Goal: Transaction & Acquisition: Purchase product/service

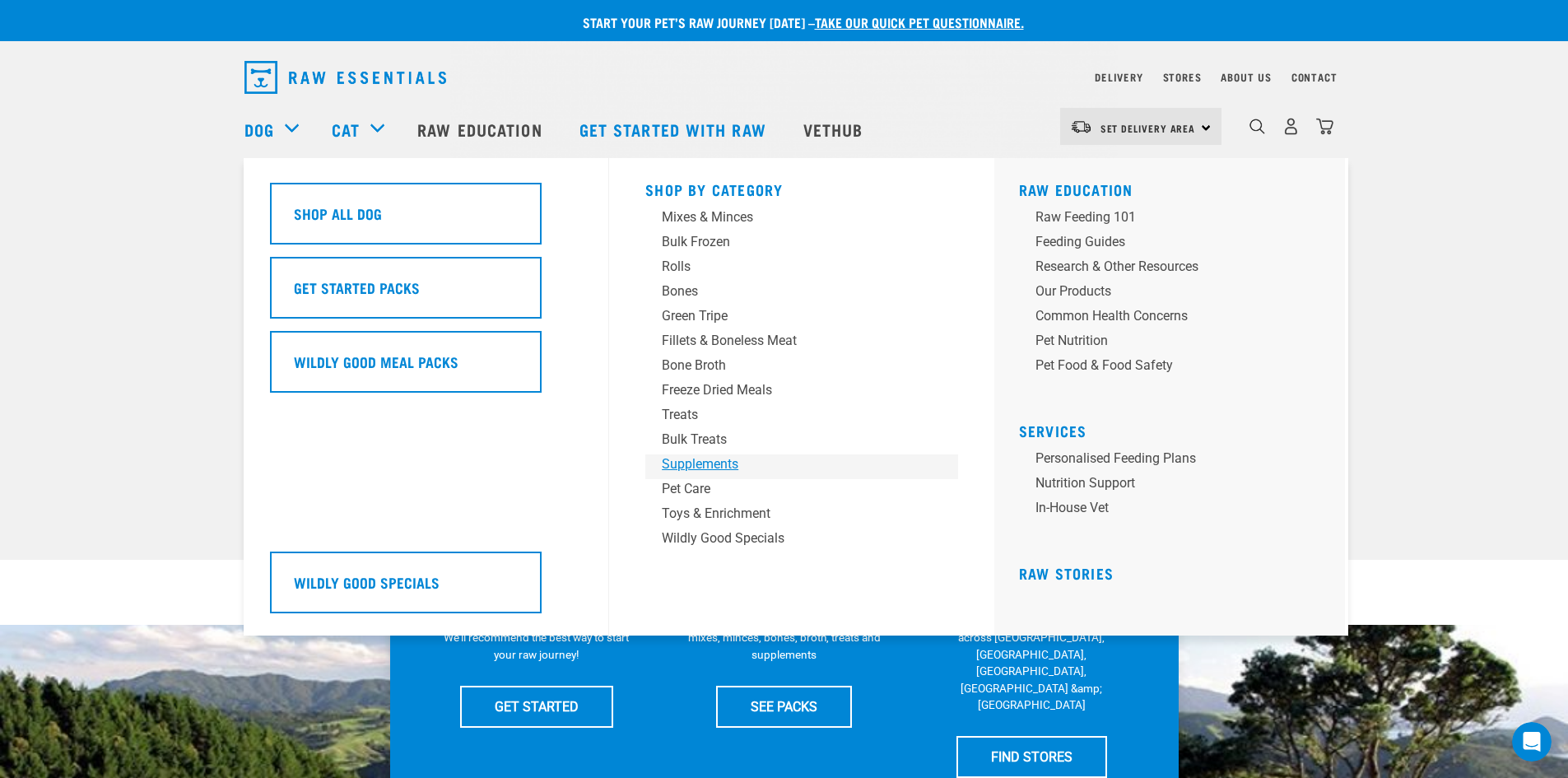
drag, startPoint x: 752, startPoint y: 222, endPoint x: 717, endPoint y: 470, distance: 250.5
drag, startPoint x: 708, startPoint y: 489, endPoint x: 739, endPoint y: 512, distance: 38.6
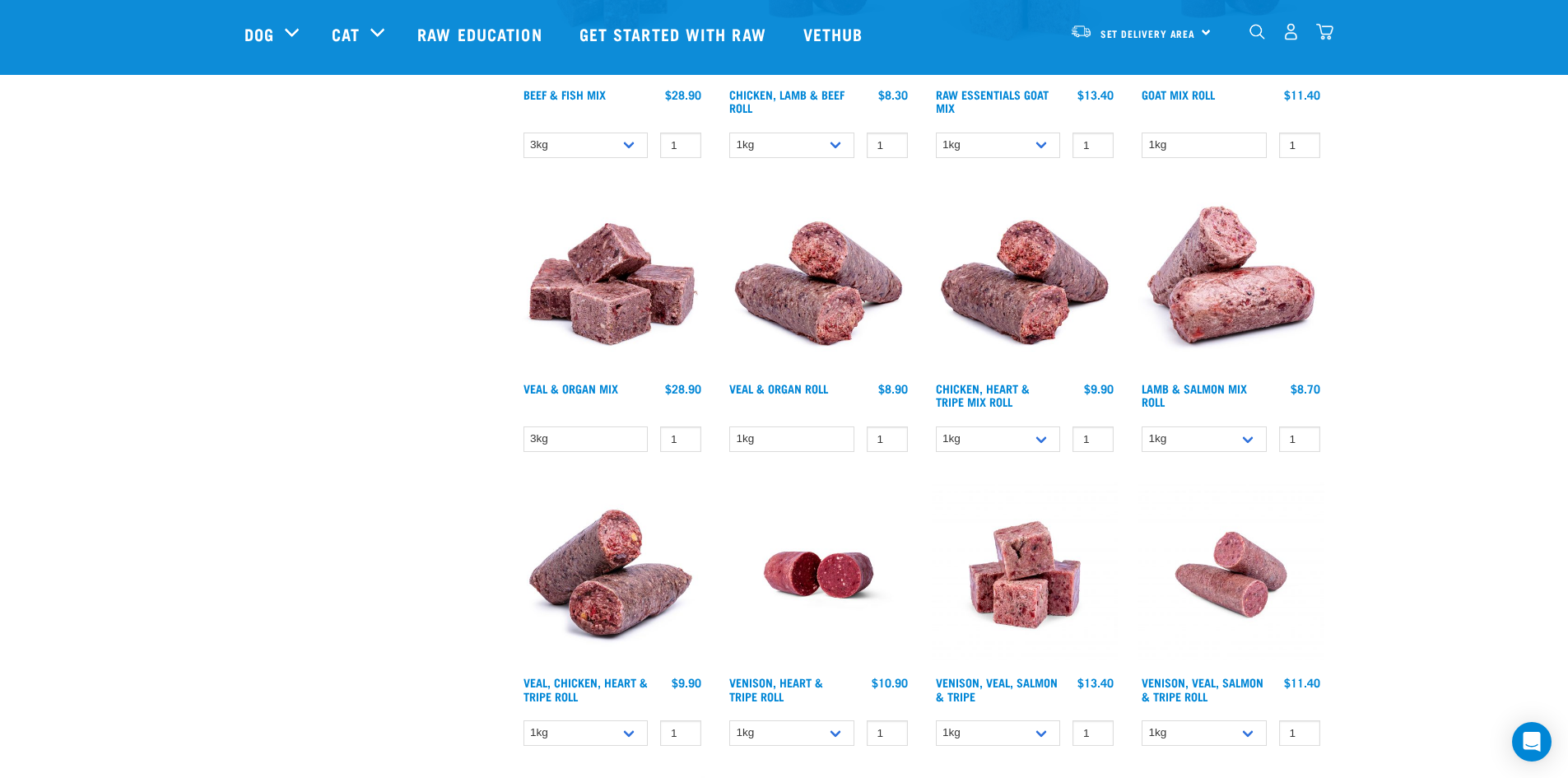
scroll to position [576, 0]
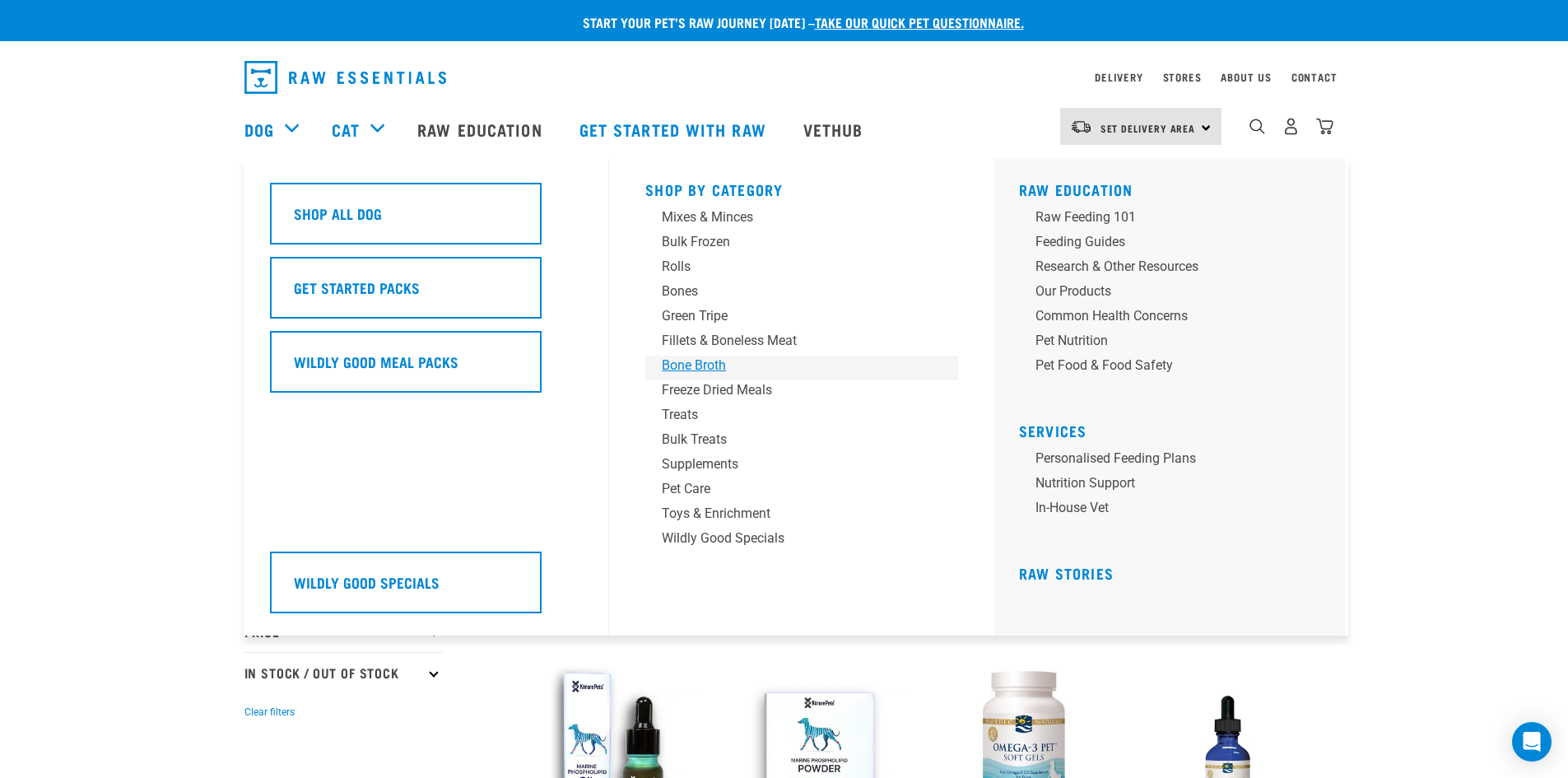
click at [709, 356] on div "Bone Broth" at bounding box center [790, 366] width 257 height 19
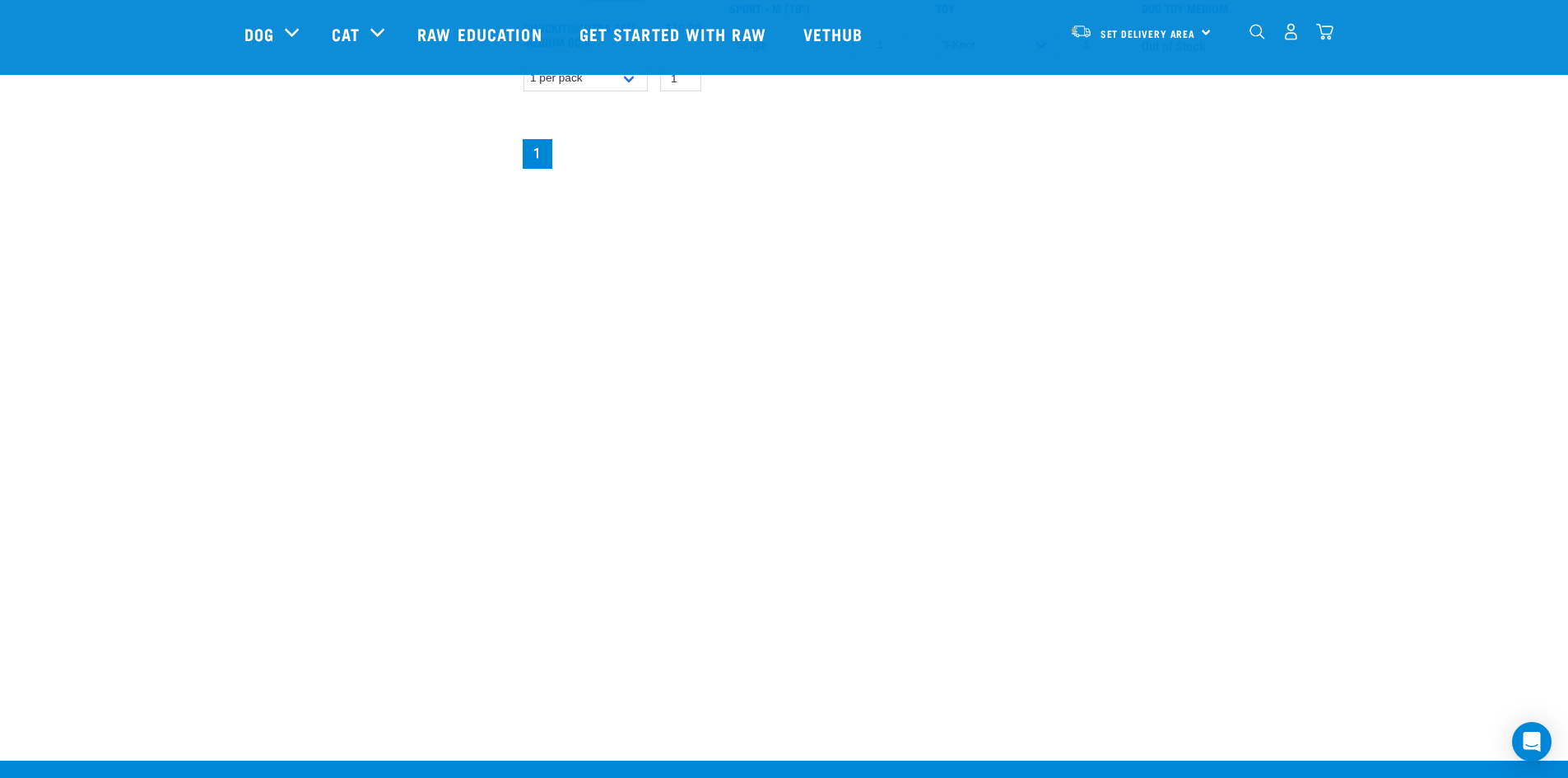
scroll to position [1070, 0]
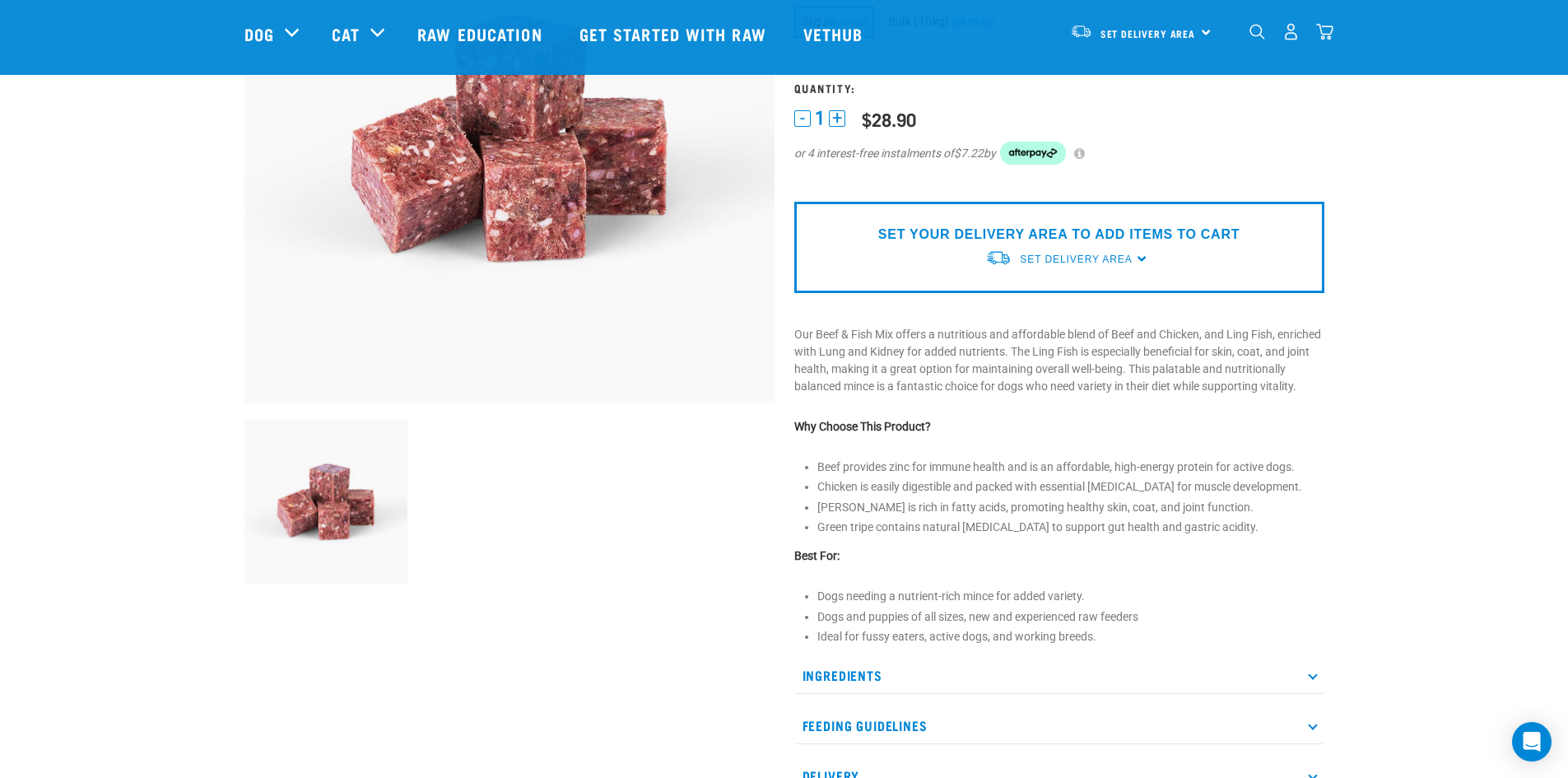
scroll to position [576, 0]
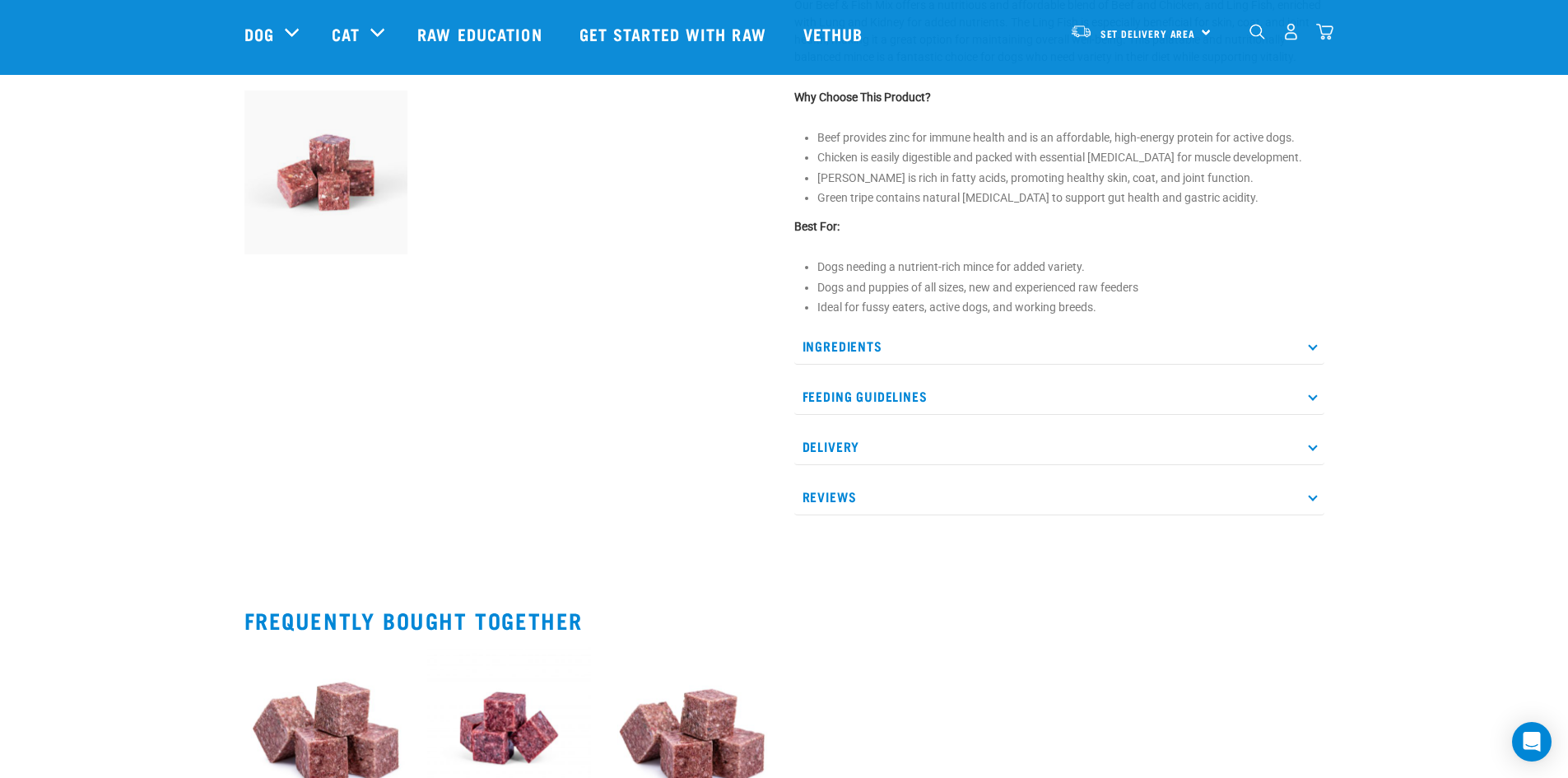
click at [1141, 365] on p "Ingredients" at bounding box center [1060, 346] width 530 height 37
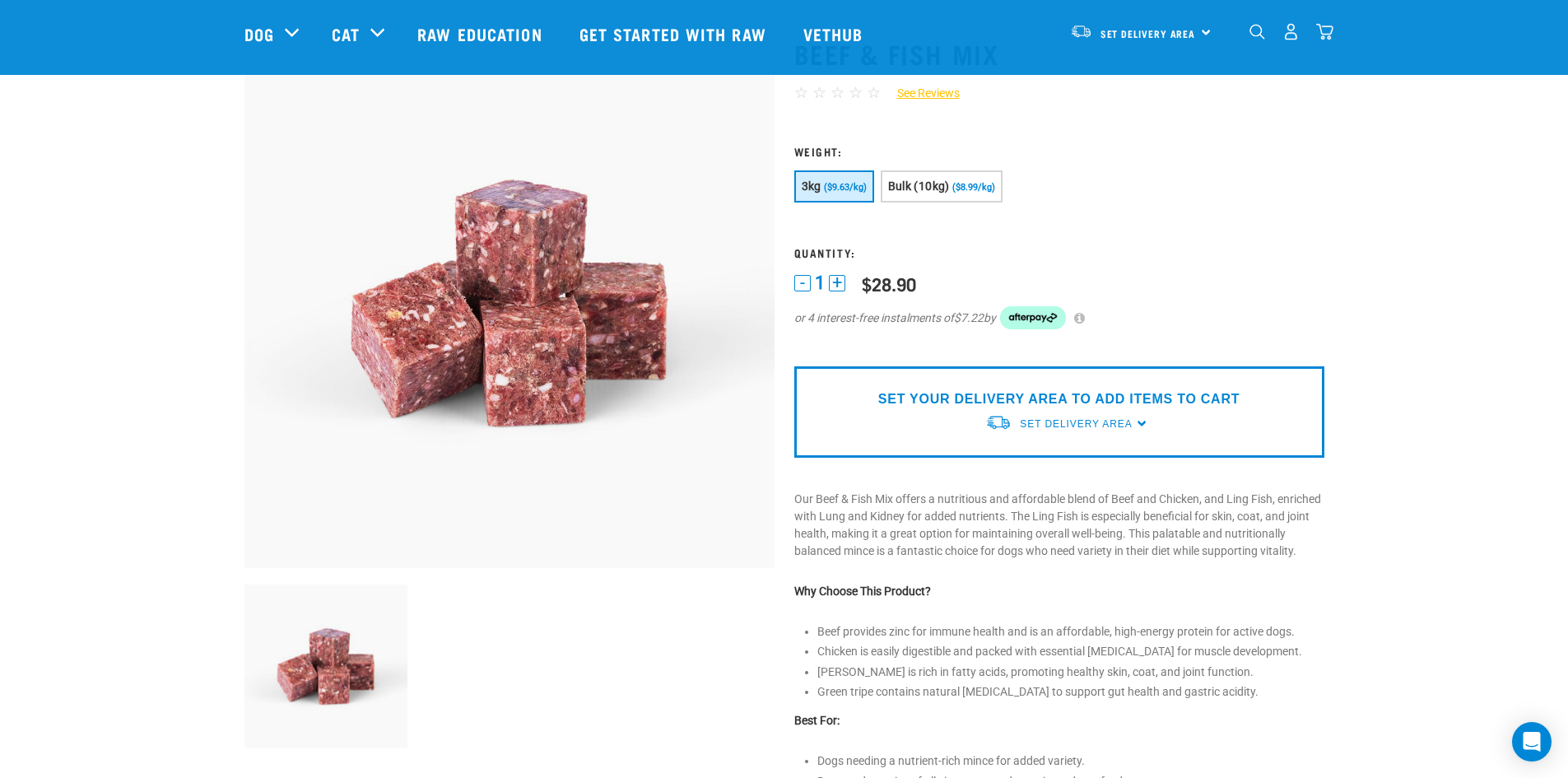
scroll to position [0, 0]
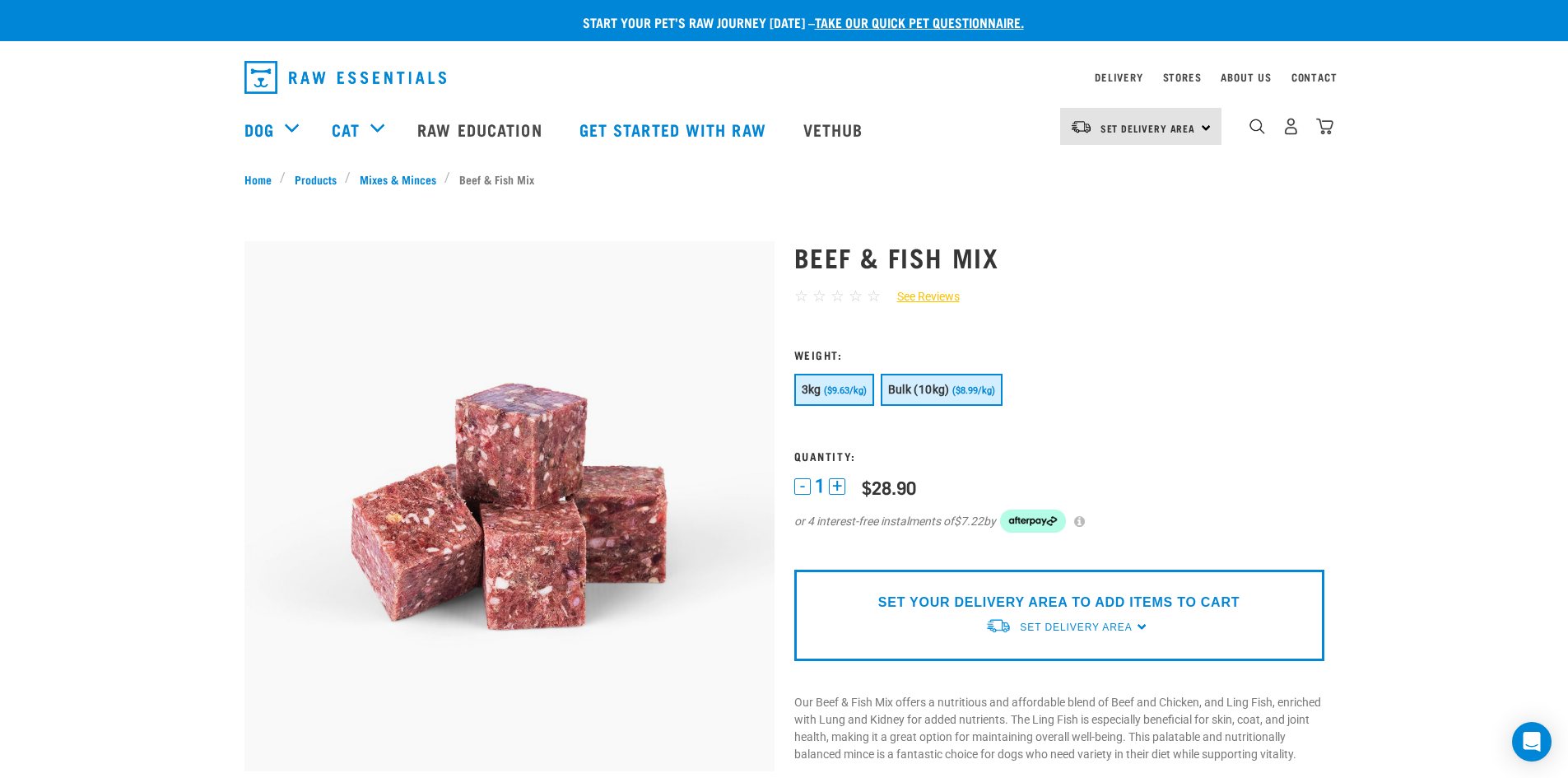
click at [895, 381] on button "Bulk (10kg) ($8.99/kg)" at bounding box center [942, 389] width 122 height 32
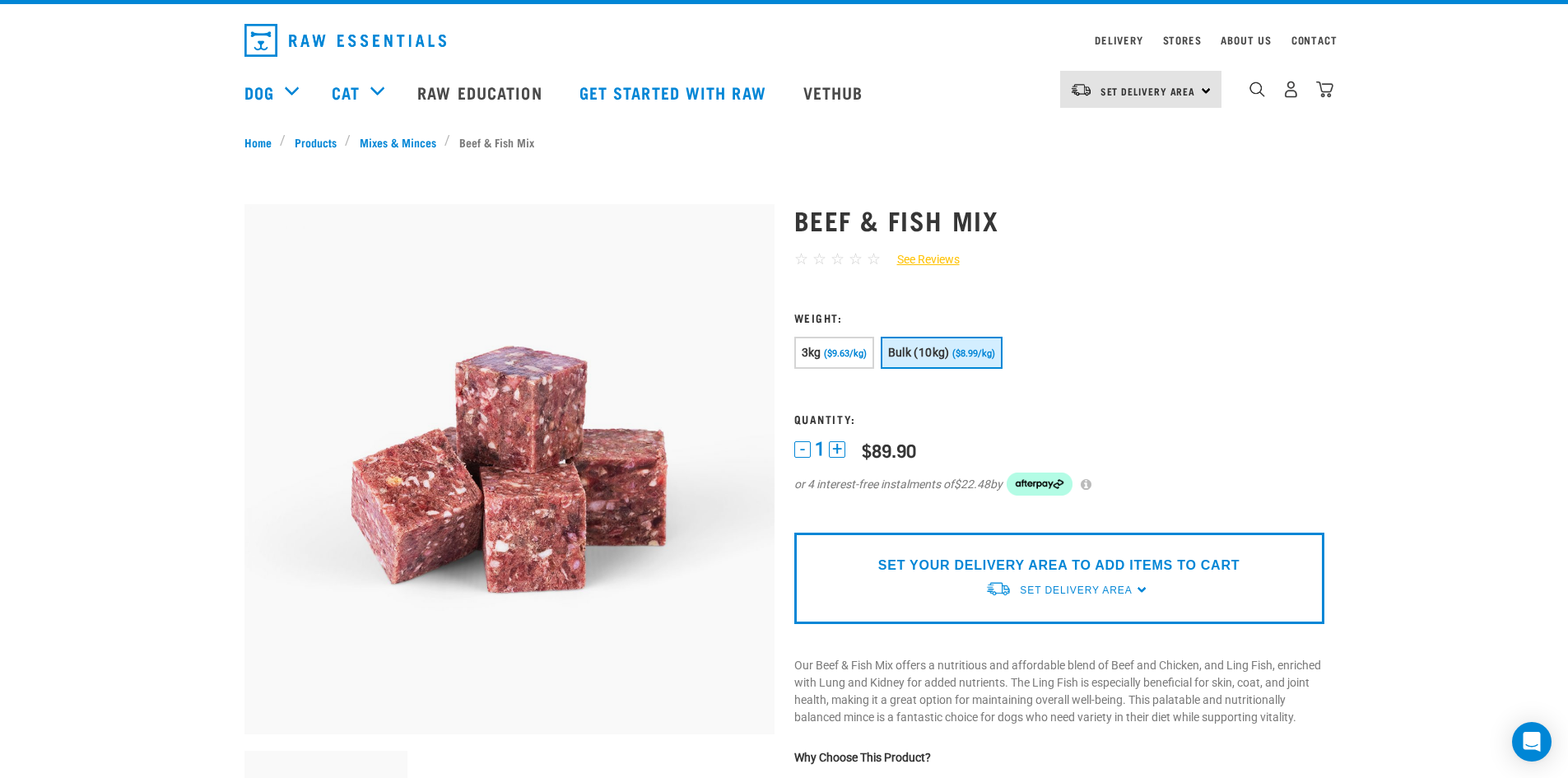
scroll to position [82, 0]
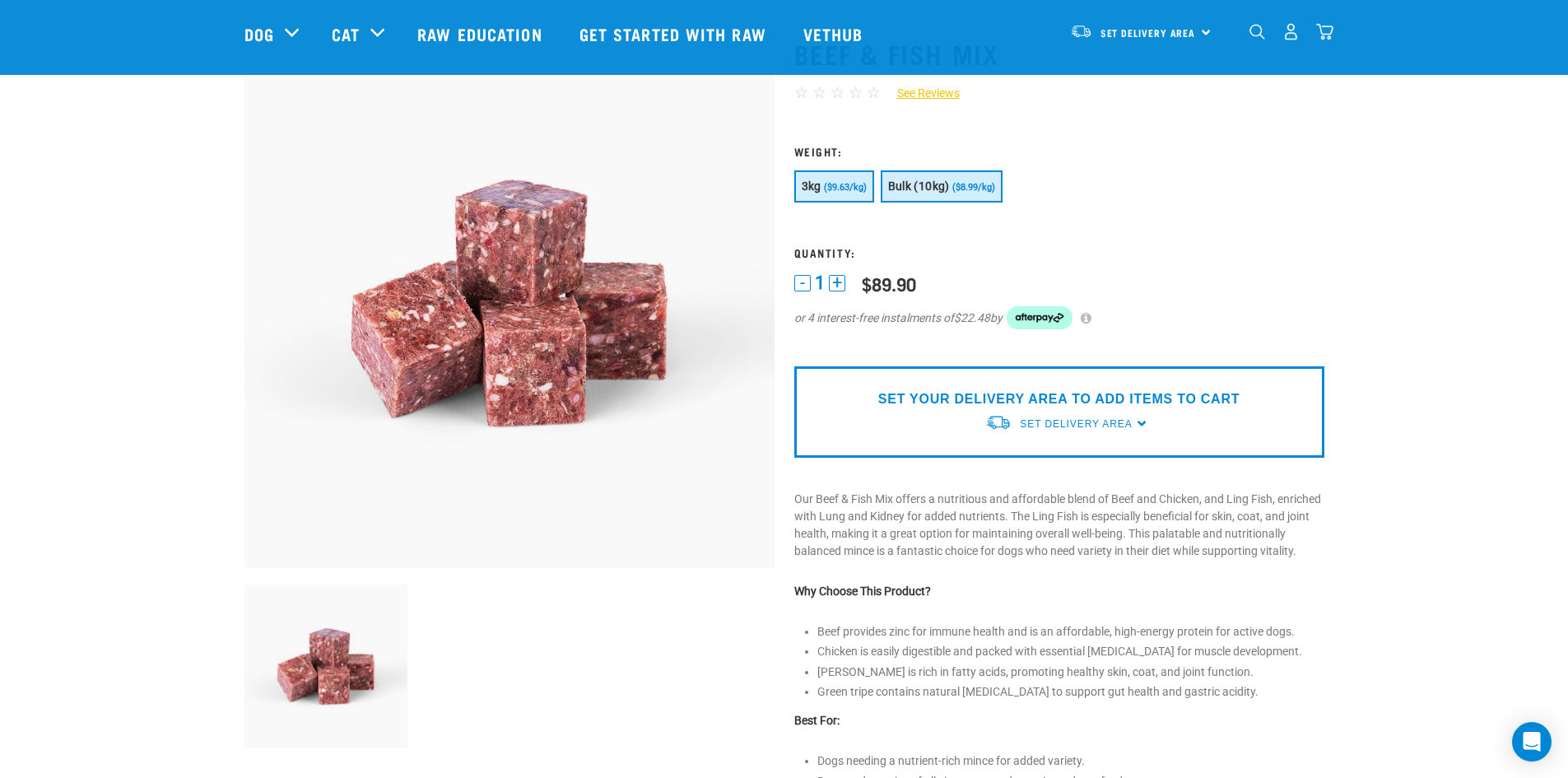
click at [824, 185] on button "3kg ($9.63/kg)" at bounding box center [834, 186] width 80 height 32
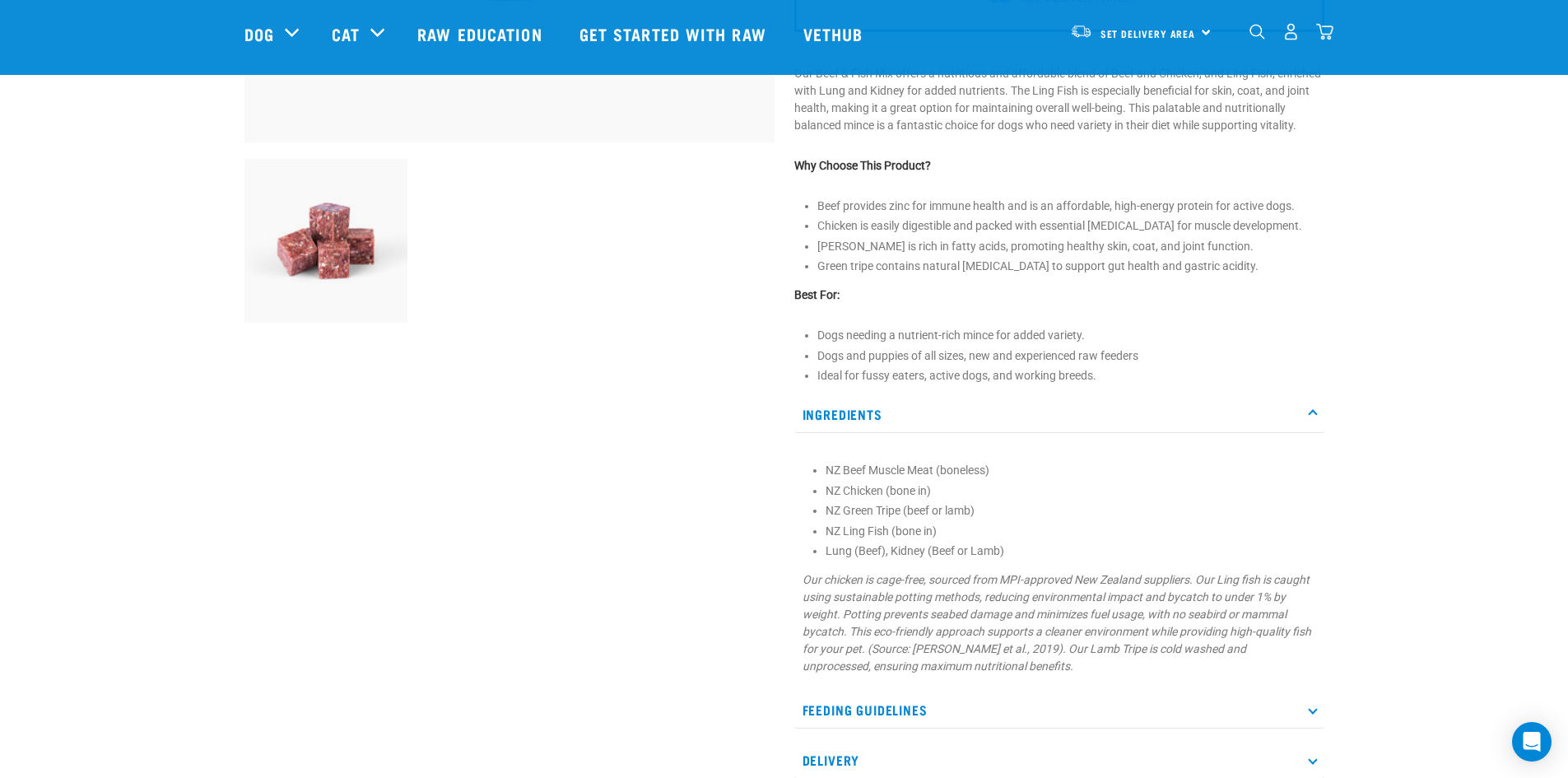
scroll to position [741, 0]
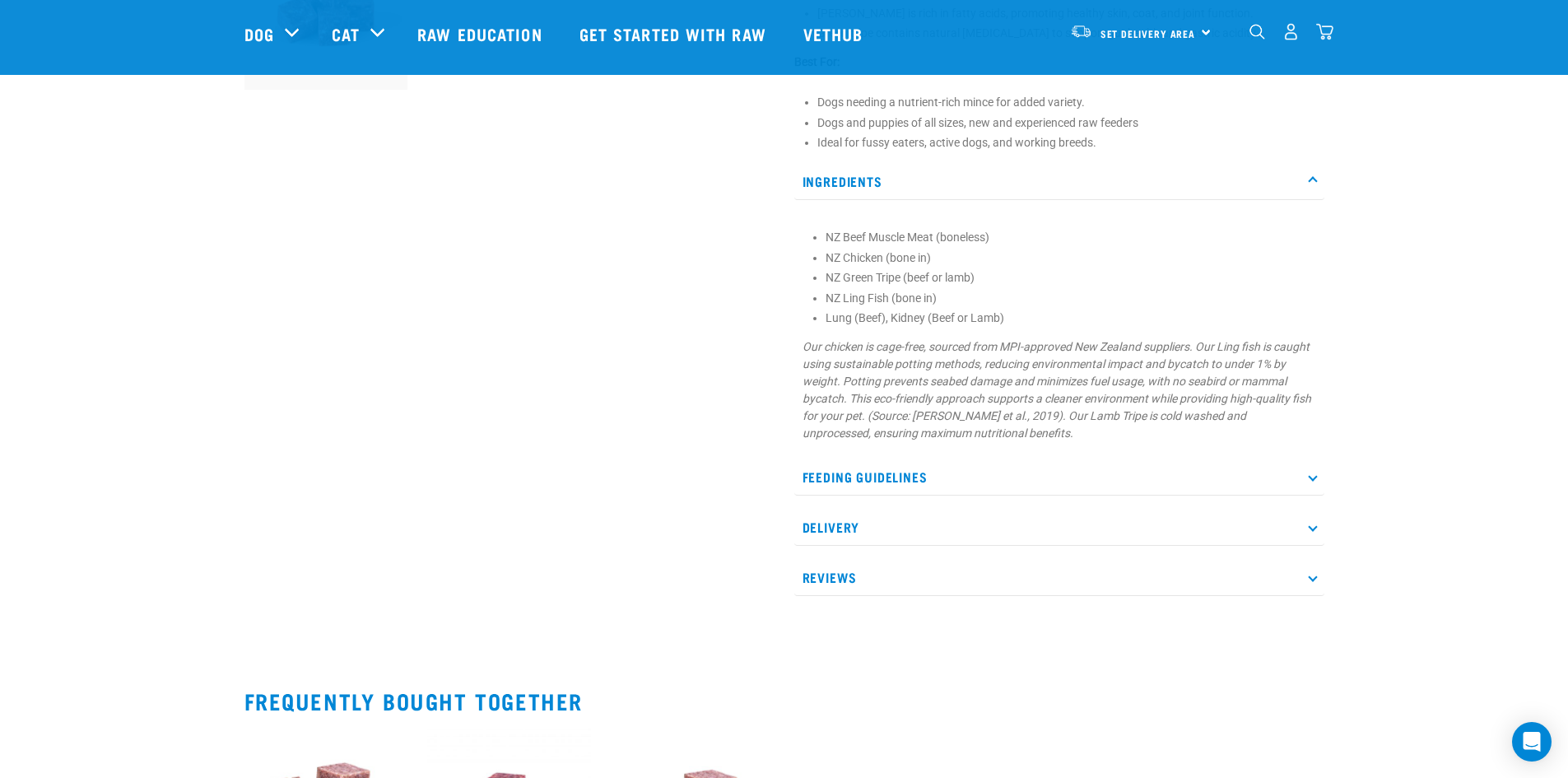
click at [1153, 488] on p "Feeding Guidelines" at bounding box center [1060, 477] width 530 height 37
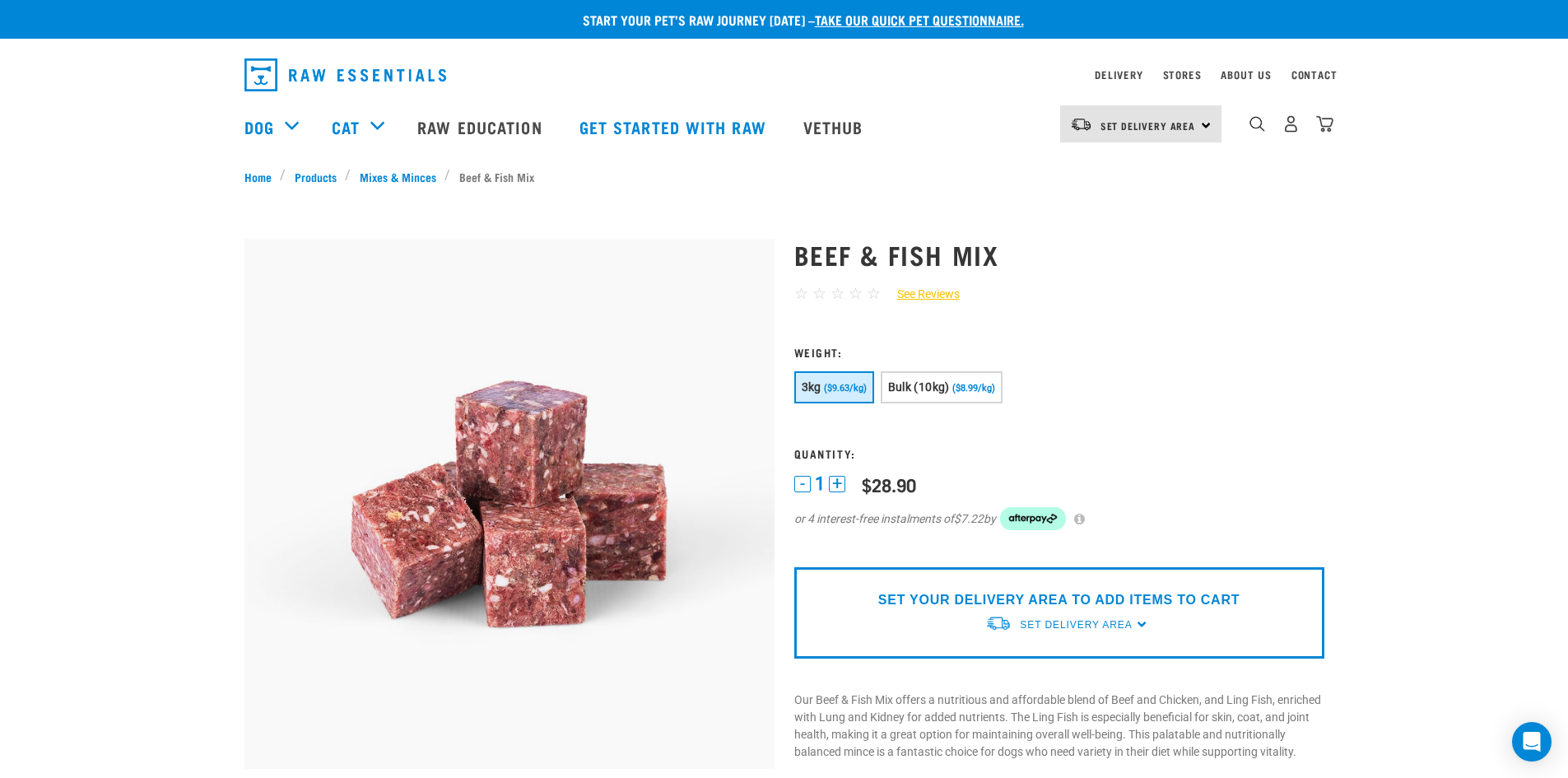
scroll to position [0, 0]
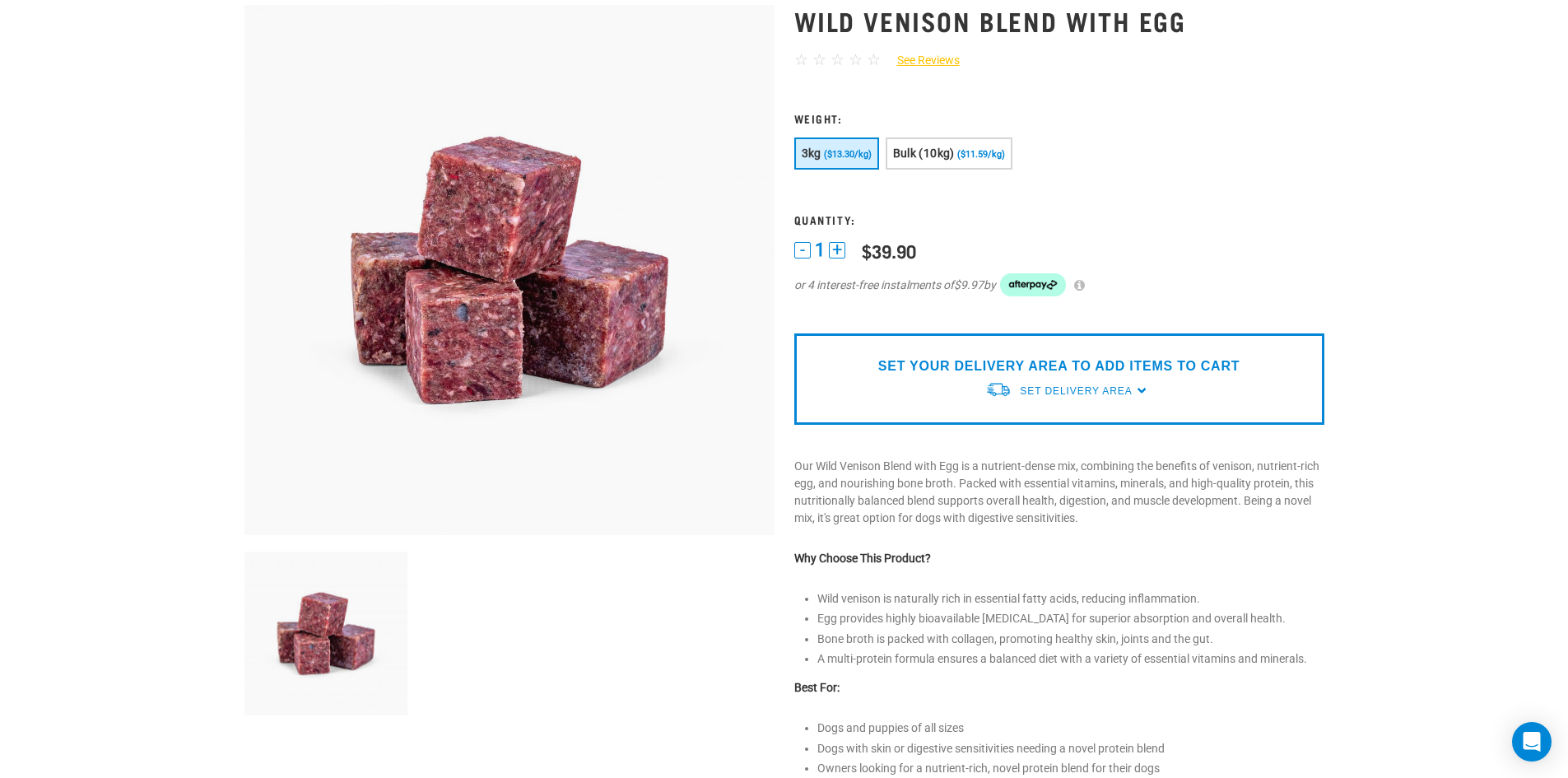
scroll to position [576, 0]
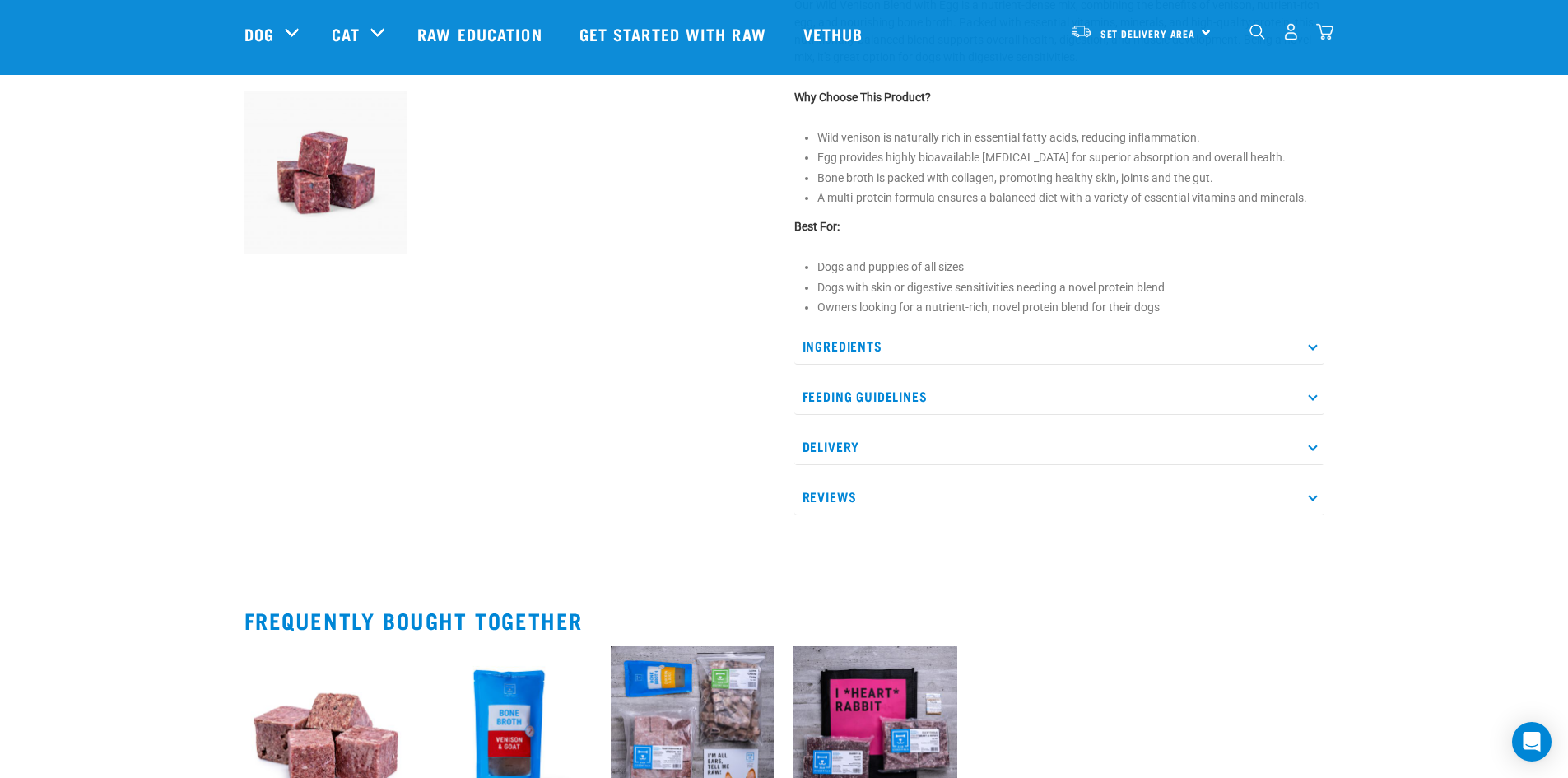
click at [1255, 356] on p "Ingredients" at bounding box center [1060, 346] width 530 height 37
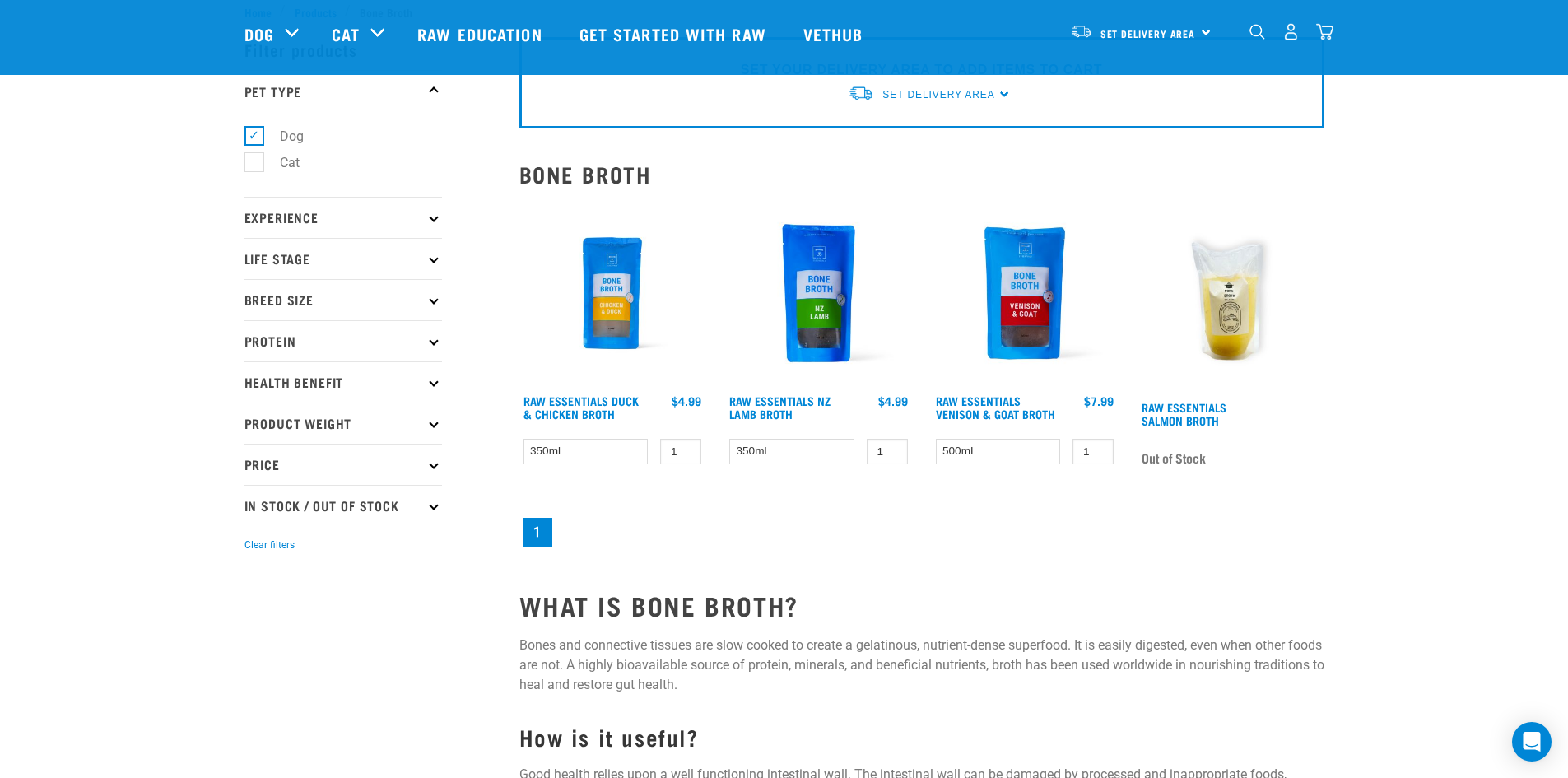
scroll to position [82, 0]
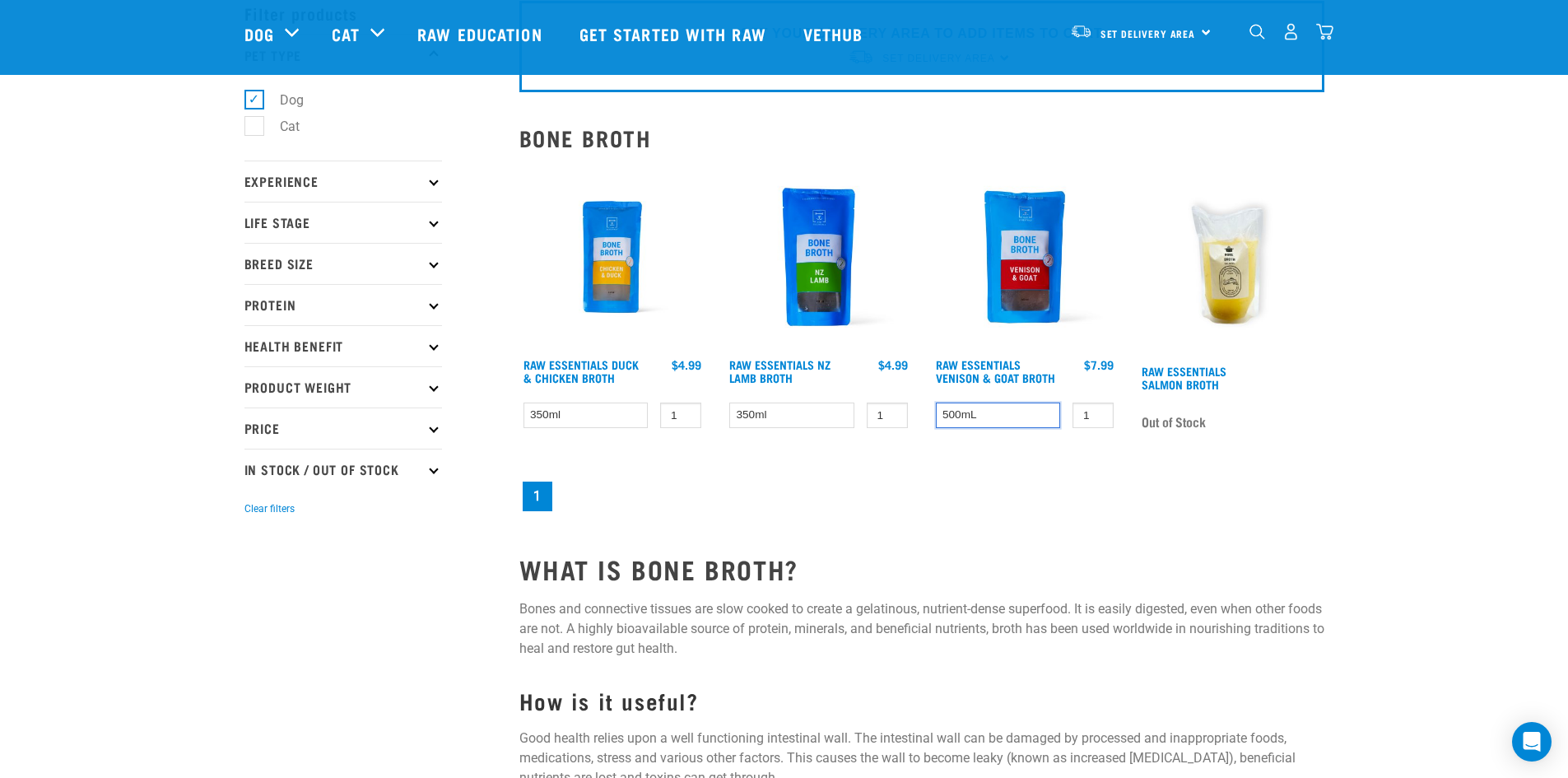
click at [1037, 421] on select "500mL" at bounding box center [998, 415] width 125 height 25
click at [1036, 475] on div "1 0 1" at bounding box center [922, 340] width 825 height 371
click at [819, 416] on select "350ml" at bounding box center [792, 415] width 125 height 25
click at [974, 552] on div "SET YOUR DELIVERY AREA TO ADD ITEMS TO CART Set Delivery Area North Island Sout…" at bounding box center [922, 506] width 825 height 1063
click at [820, 373] on h4 "Raw Essentials NZ Lamb Broth" at bounding box center [792, 374] width 125 height 33
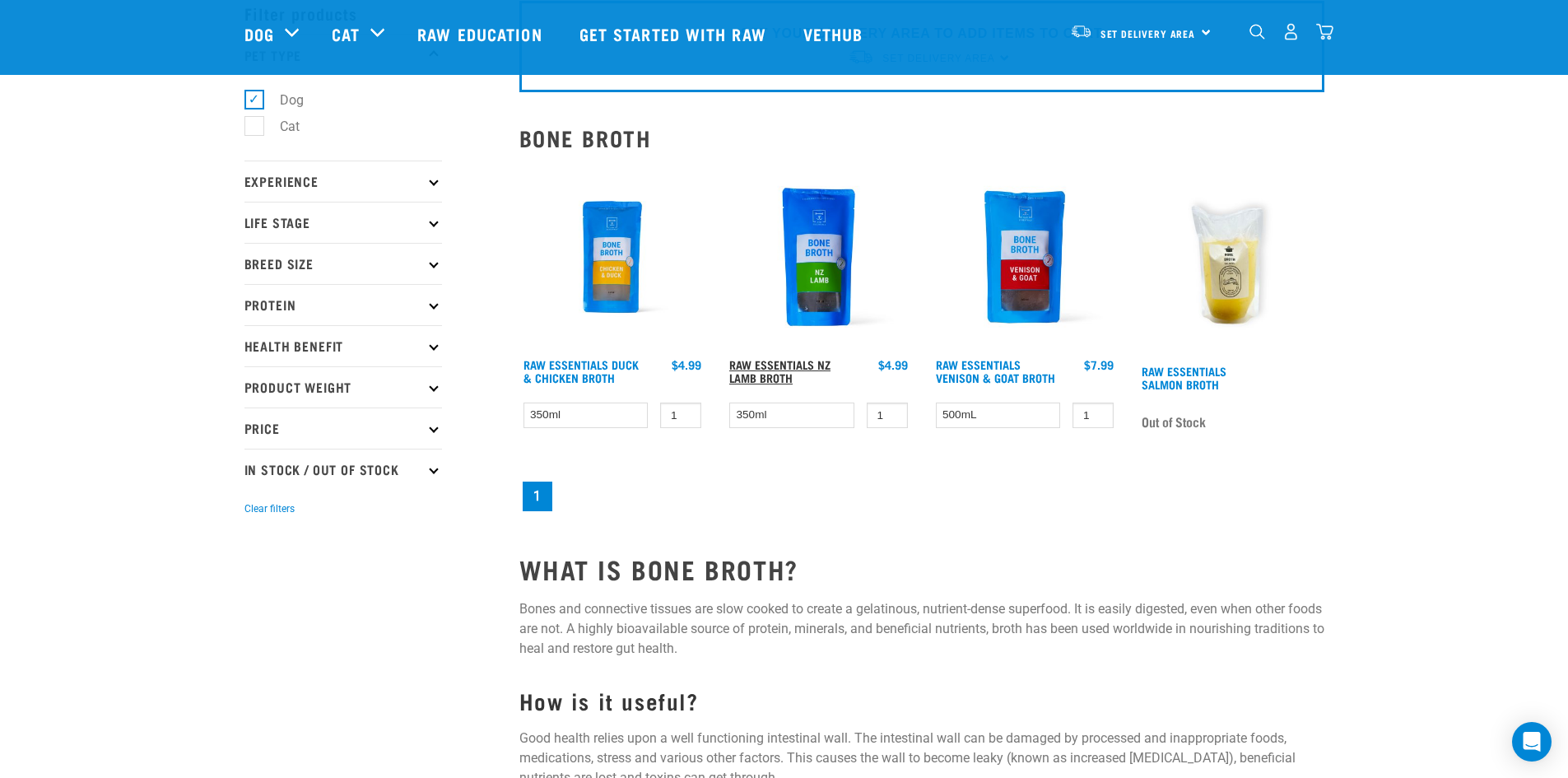
click at [814, 369] on link "Raw Essentials NZ Lamb Broth" at bounding box center [780, 372] width 101 height 19
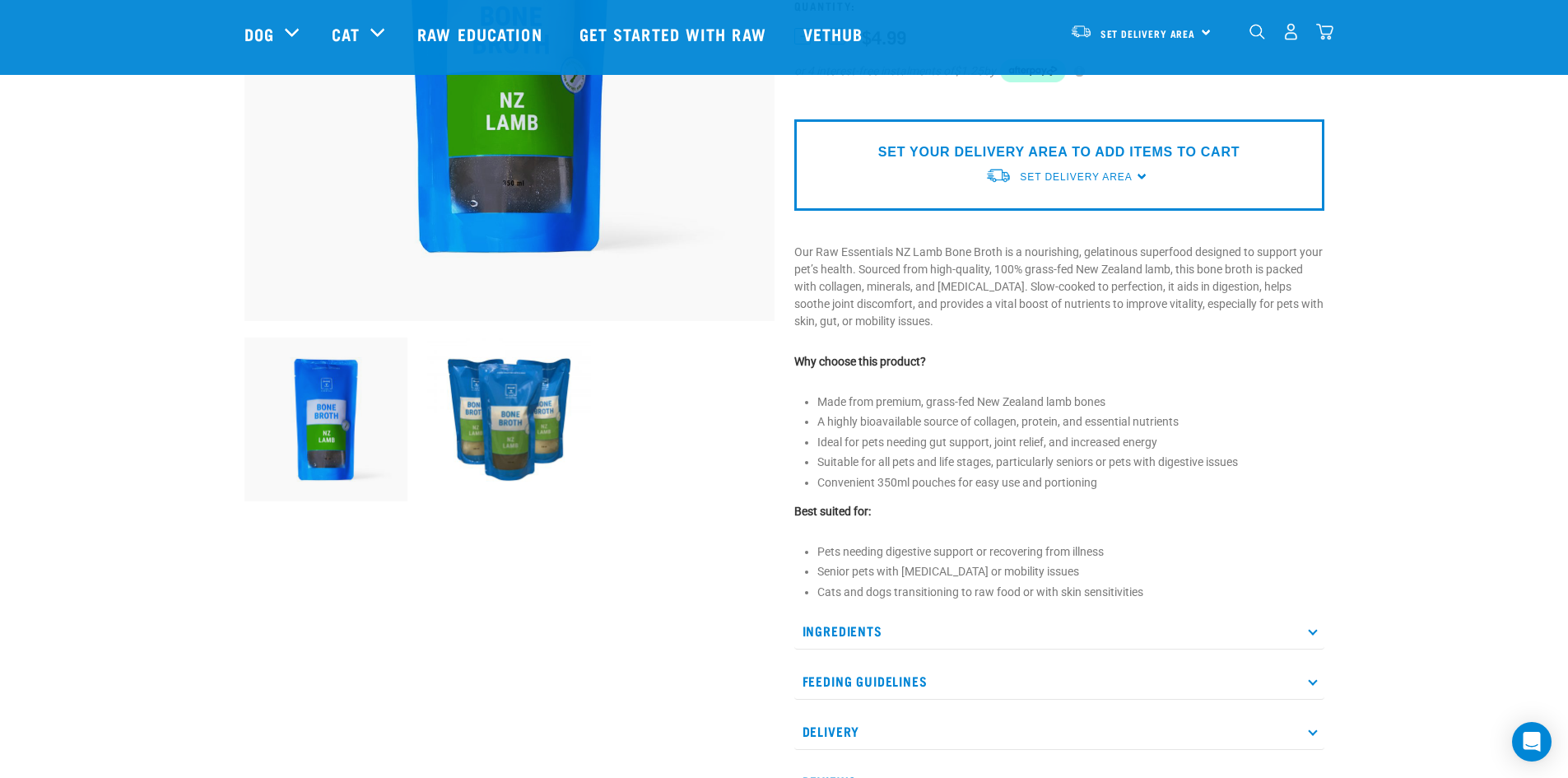
scroll to position [411, 0]
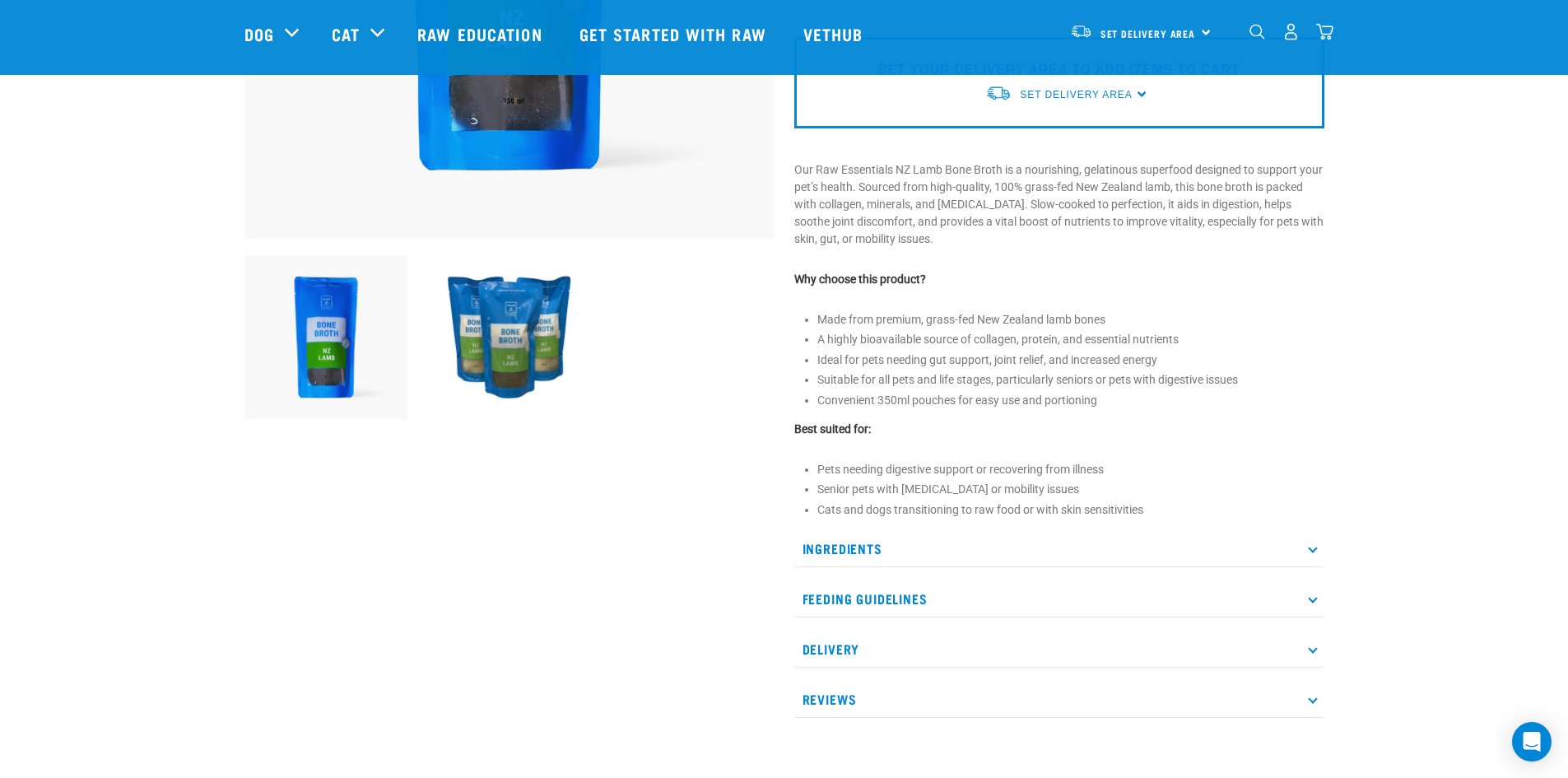
click at [1142, 531] on p "Ingredients" at bounding box center [1060, 548] width 530 height 37
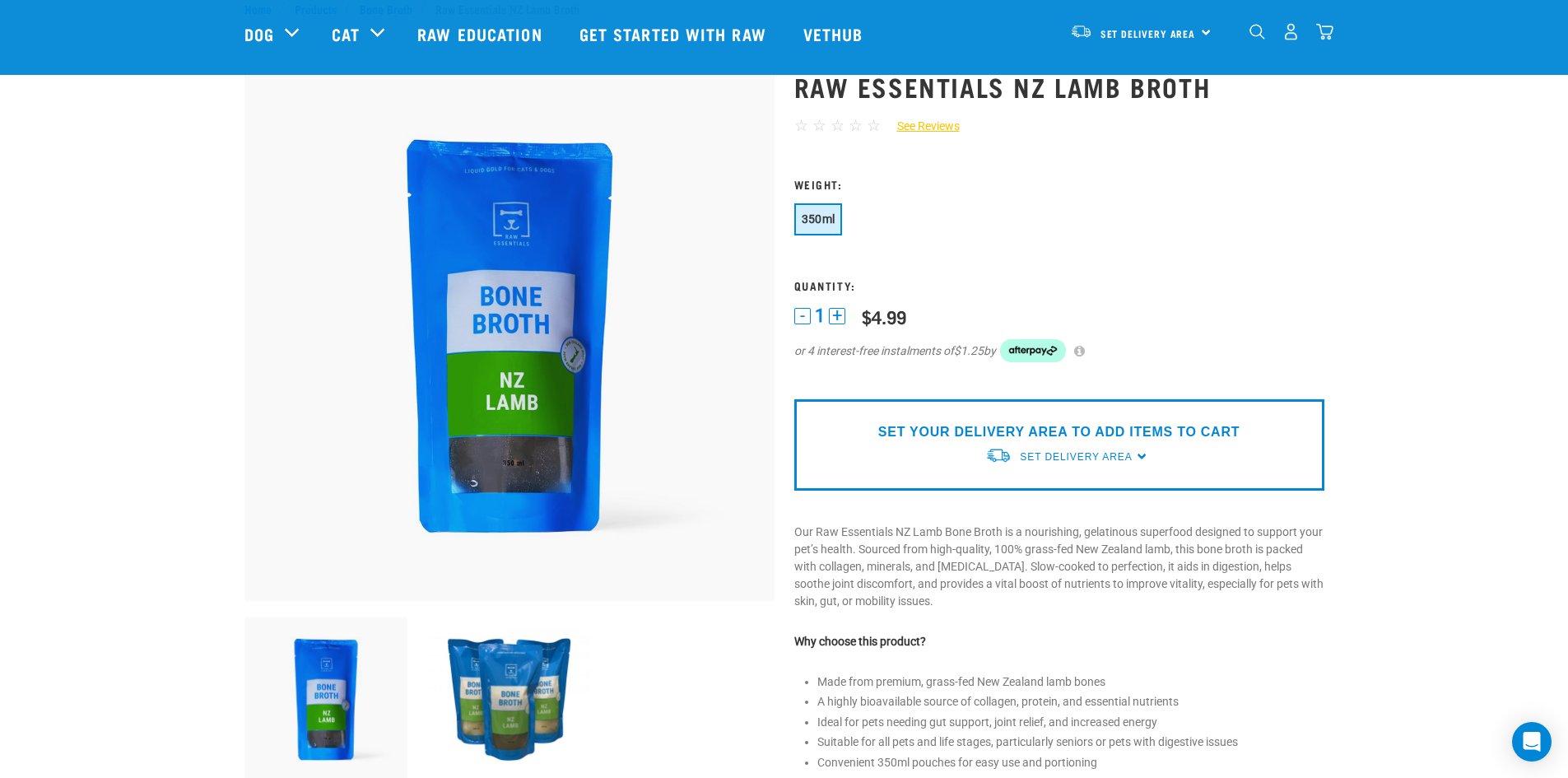
scroll to position [82, 0]
